Goal: Contribute content: Contribute content

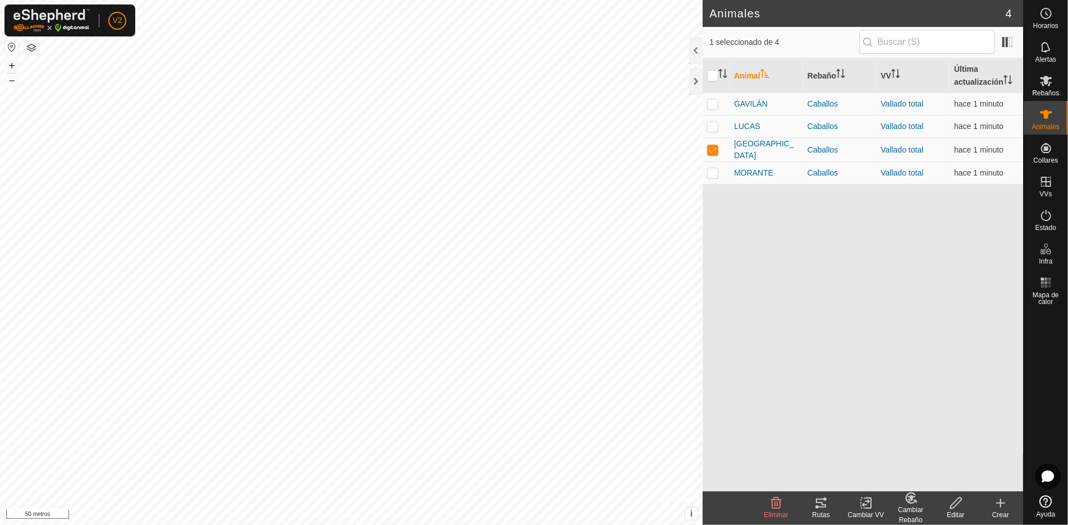
click at [825, 500] on icon at bounding box center [821, 503] width 10 height 9
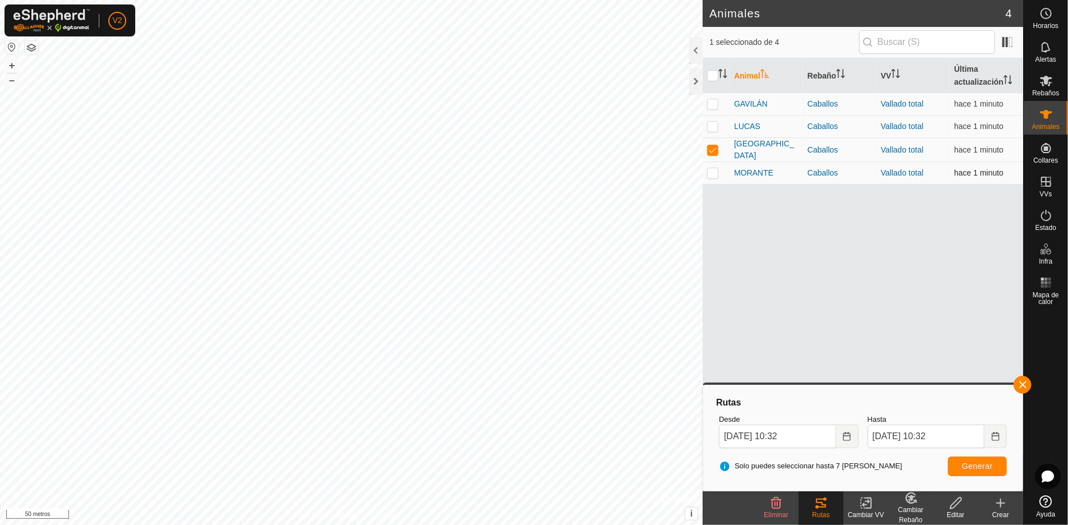
click at [720, 167] on td at bounding box center [716, 173] width 27 height 22
checkbox input "true"
click at [715, 147] on p-checkbox at bounding box center [712, 149] width 11 height 9
checkbox input "false"
click at [1019, 386] on button "button" at bounding box center [1023, 385] width 18 height 18
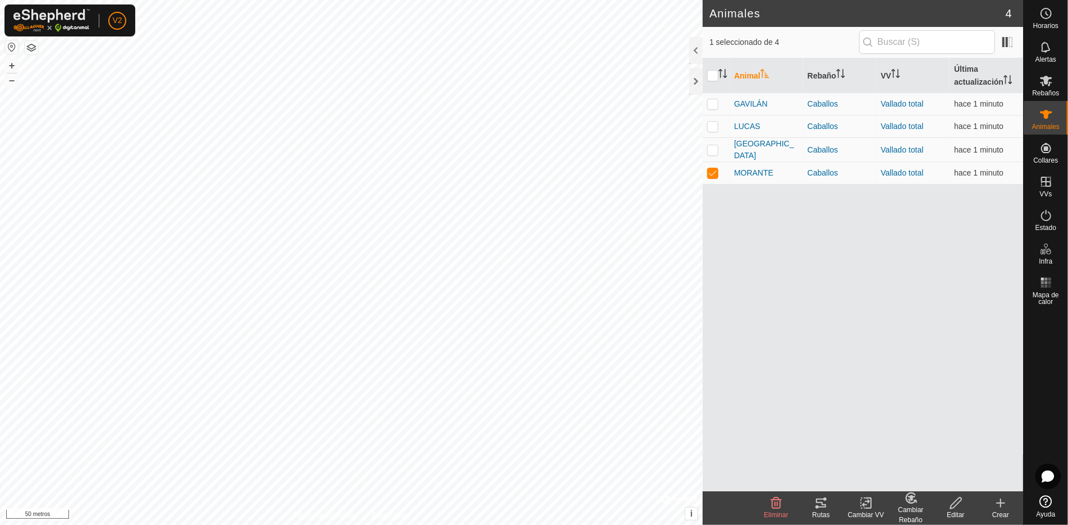
click at [828, 510] on tracks-svg-icon at bounding box center [821, 503] width 45 height 13
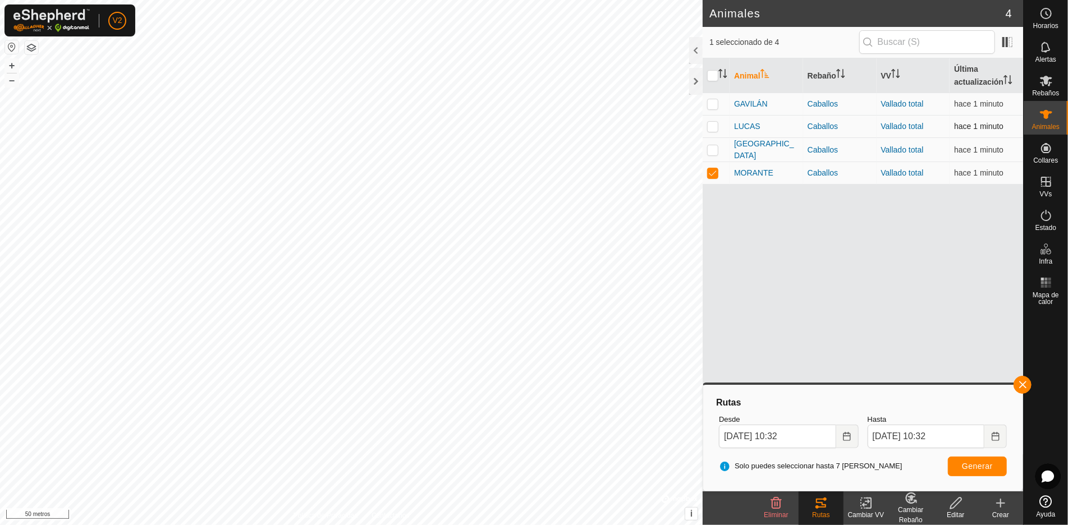
click at [711, 127] on p-checkbox at bounding box center [712, 126] width 11 height 9
checkbox input "true"
click at [713, 162] on td at bounding box center [716, 173] width 27 height 22
click at [713, 172] on p-checkbox at bounding box center [712, 172] width 11 height 9
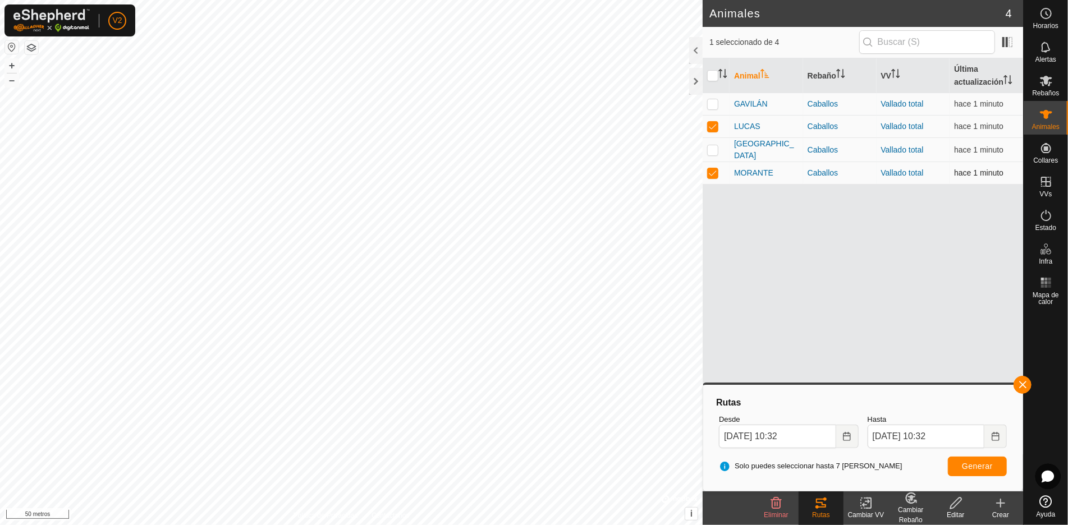
checkbox input "false"
click at [1020, 385] on button "button" at bounding box center [1023, 385] width 18 height 18
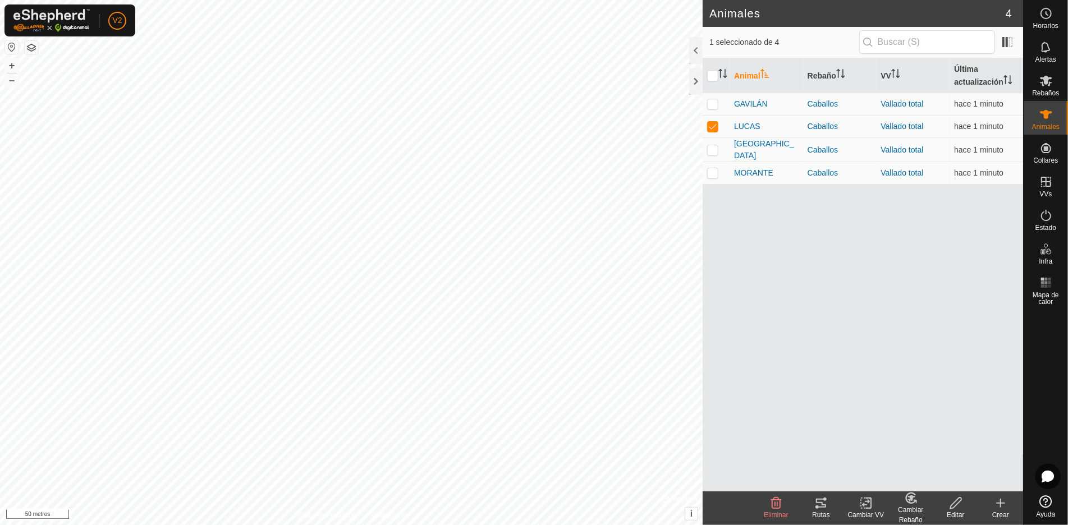
click at [822, 515] on font "Rutas" at bounding box center [820, 515] width 17 height 8
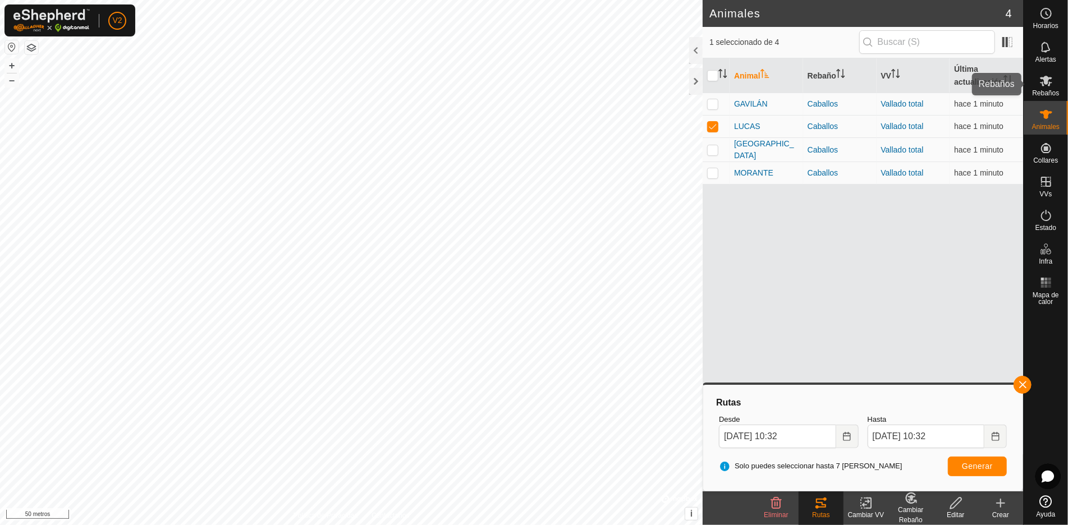
click at [1040, 86] on icon at bounding box center [1046, 80] width 13 height 13
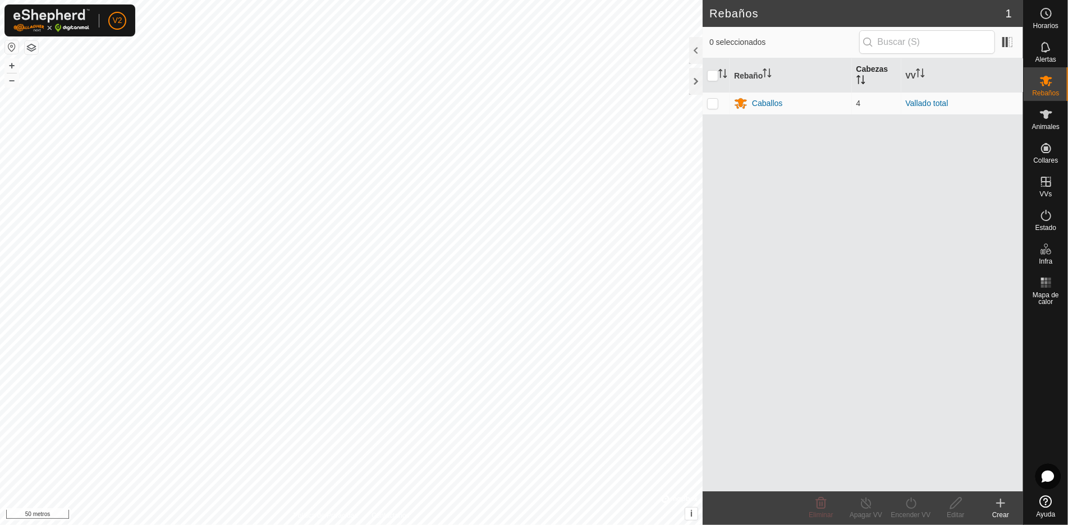
click at [852, 77] on th "Cabezas" at bounding box center [876, 75] width 49 height 34
click at [855, 77] on th "Cabezas" at bounding box center [876, 75] width 49 height 34
click at [863, 80] on icon "Activar para ordenar" at bounding box center [861, 79] width 9 height 9
click at [870, 79] on th "Cabezas" at bounding box center [876, 75] width 49 height 34
click at [818, 77] on th "Rebaño" at bounding box center [791, 75] width 122 height 34
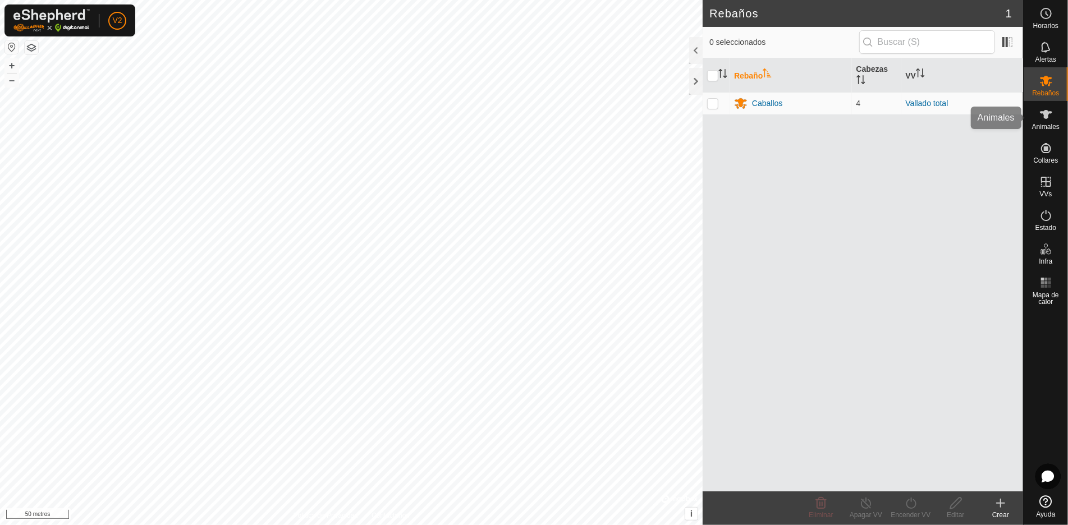
click at [1046, 123] on font "Animales" at bounding box center [1046, 127] width 28 height 8
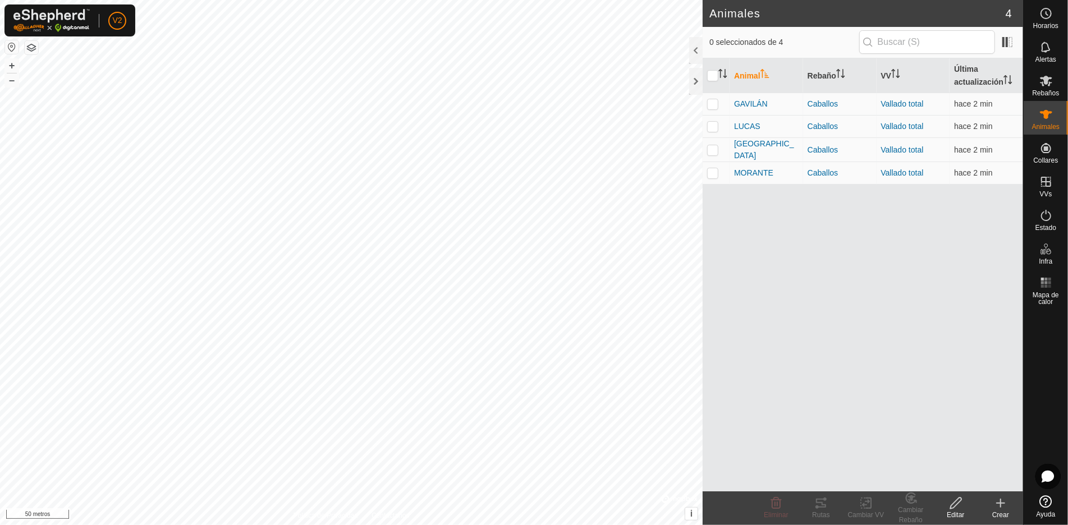
click at [1002, 509] on icon at bounding box center [1000, 503] width 13 height 13
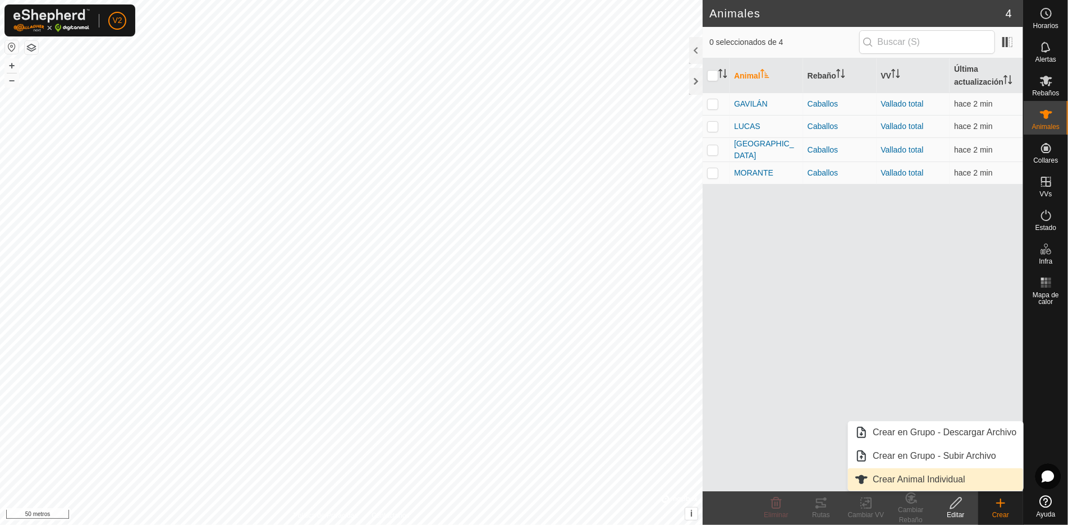
click at [917, 471] on link "Crear Animal Individual" at bounding box center [935, 480] width 175 height 22
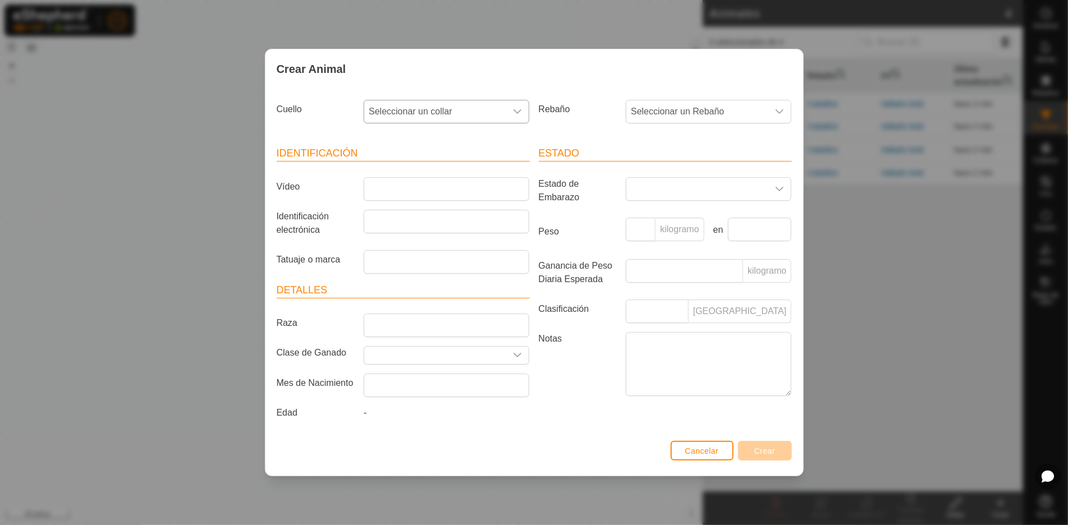
click at [516, 109] on icon "disparador desplegable" at bounding box center [517, 111] width 9 height 9
click at [437, 196] on li "1305345039" at bounding box center [447, 192] width 165 height 22
click at [520, 112] on icon "disparador desplegable" at bounding box center [517, 111] width 9 height 9
click at [423, 193] on li "1305345039" at bounding box center [447, 192] width 165 height 22
click at [684, 108] on font "Seleccionar un Rebaño" at bounding box center [677, 112] width 93 height 10
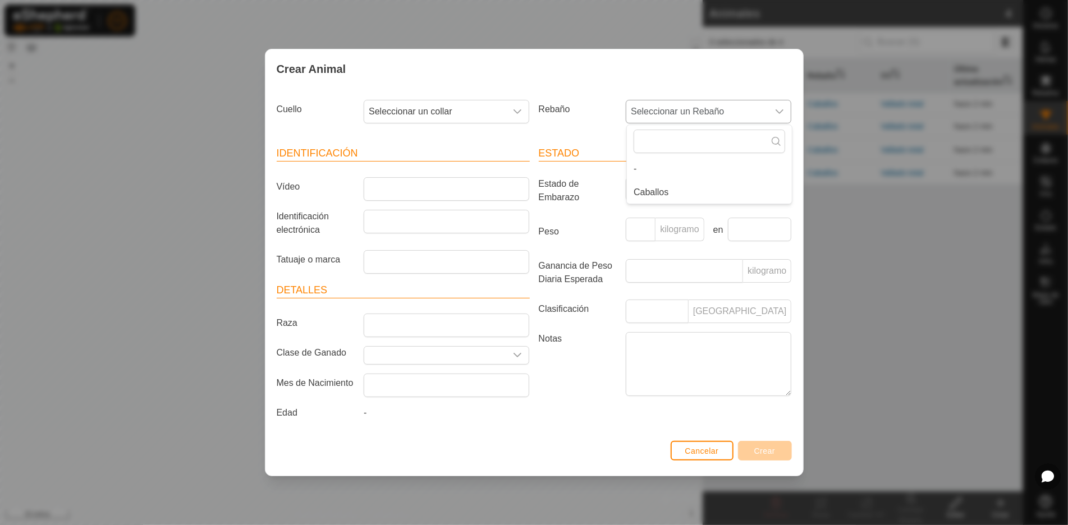
click at [672, 198] on li "Caballos" at bounding box center [709, 192] width 165 height 22
click at [443, 182] on input "Vídeo" at bounding box center [447, 189] width 166 height 24
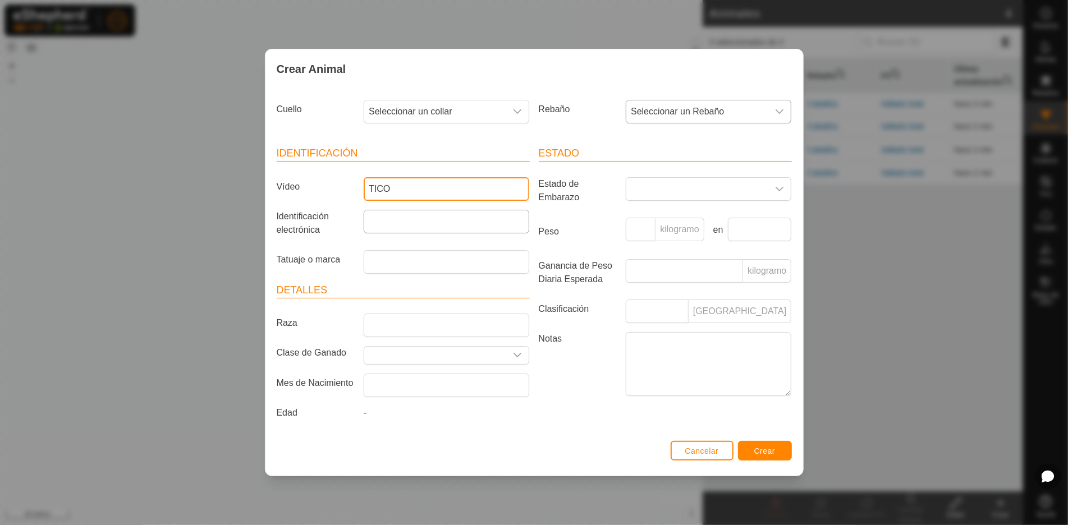
type input "TICO"
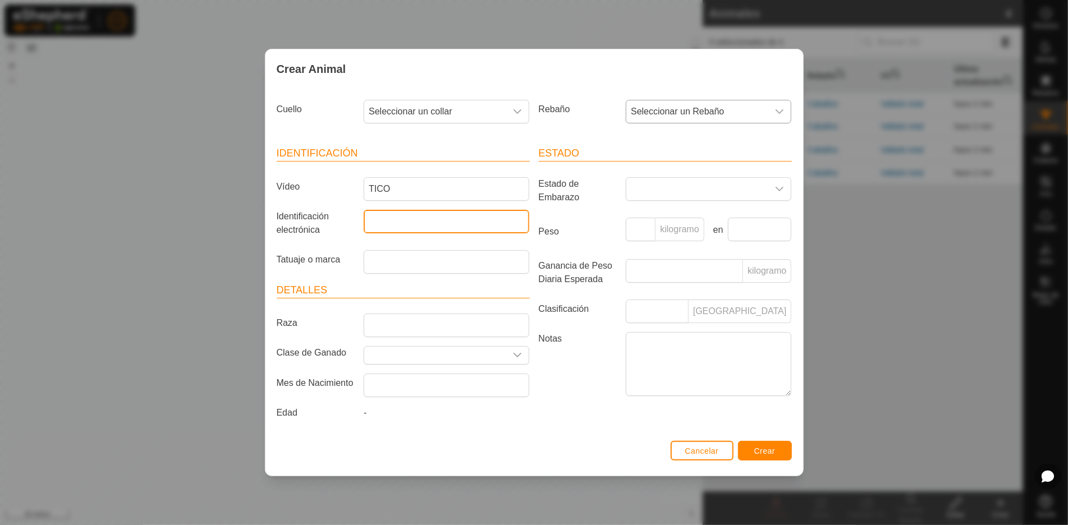
click at [416, 228] on input "Identificación electrónica" at bounding box center [447, 222] width 166 height 24
click at [696, 447] on font "Cancelar" at bounding box center [702, 451] width 34 height 9
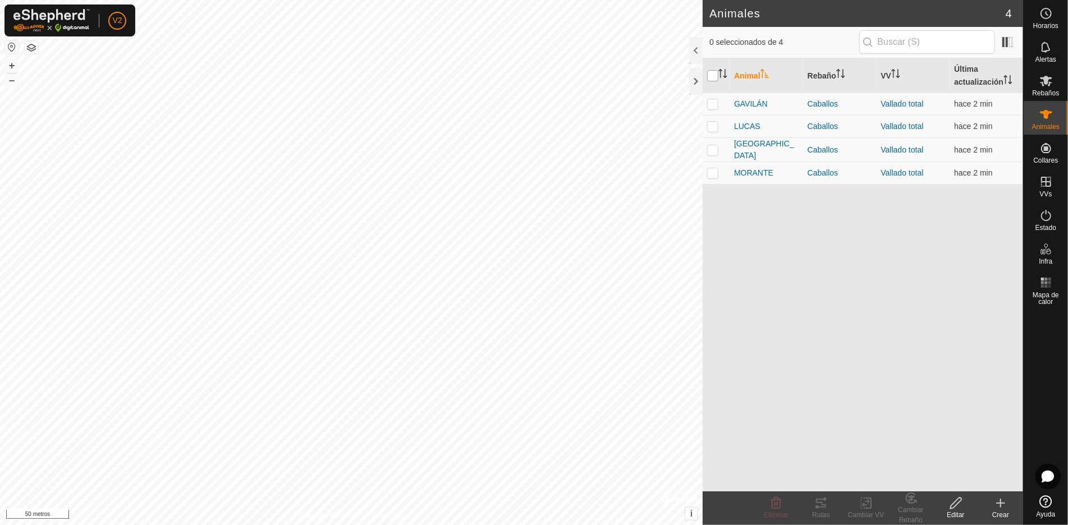
click at [712, 80] on input "checkbox" at bounding box center [712, 75] width 11 height 11
checkbox input "true"
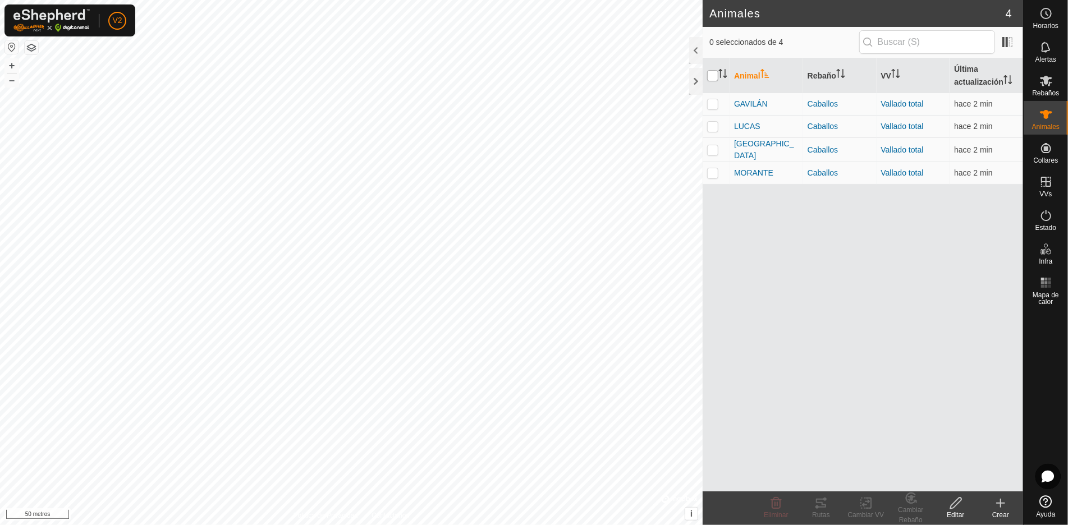
checkbox input "true"
click at [798, 259] on div "Animal Rebaño VV Última actualización GAVILÁN Caballos Vallado total hace 2 min…" at bounding box center [863, 274] width 321 height 433
click at [698, 78] on div at bounding box center [695, 81] width 13 height 27
